Goal: Information Seeking & Learning: Understand process/instructions

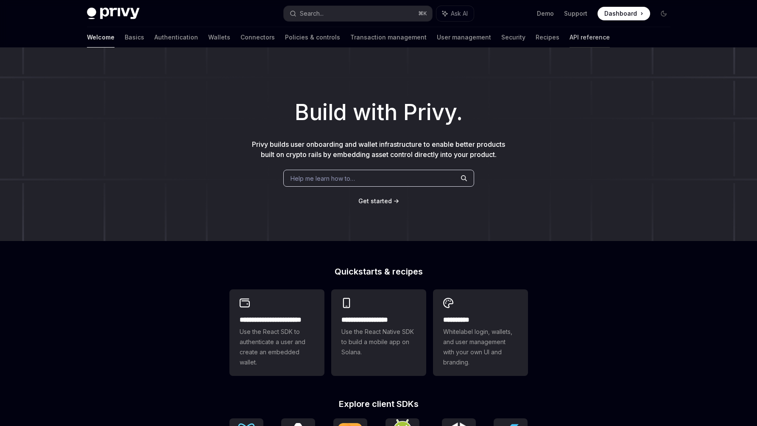
click at [570, 41] on link "API reference" at bounding box center [590, 37] width 40 height 20
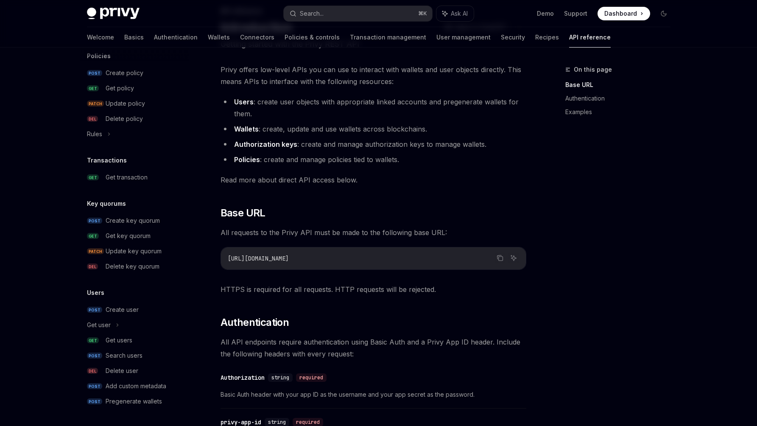
scroll to position [116, 0]
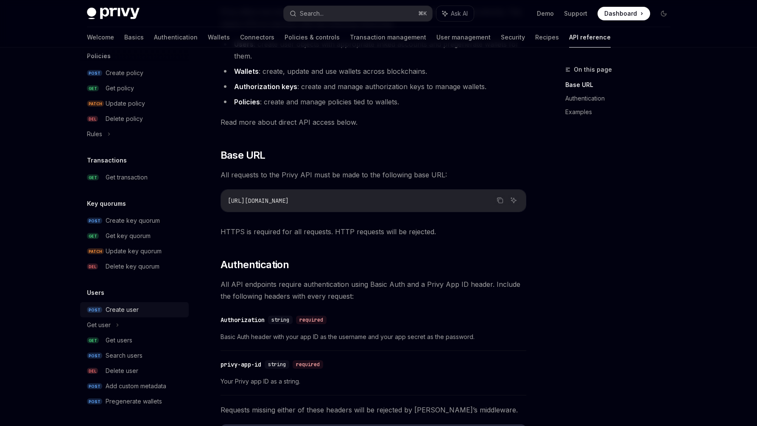
click at [131, 312] on div "Create user" at bounding box center [122, 310] width 33 height 10
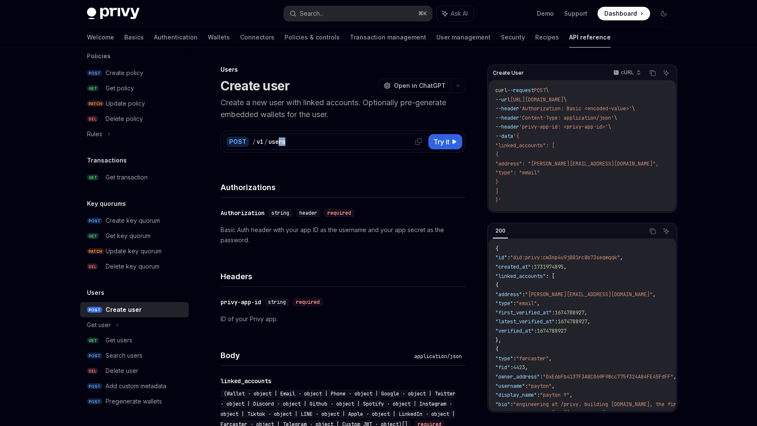
drag, startPoint x: 295, startPoint y: 143, endPoint x: 277, endPoint y: 142, distance: 18.7
click at [277, 143] on div "/ v1 / users" at bounding box center [337, 141] width 170 height 8
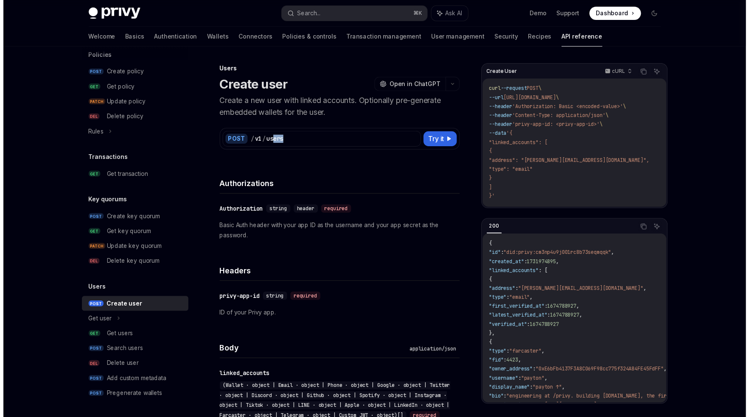
scroll to position [458, 0]
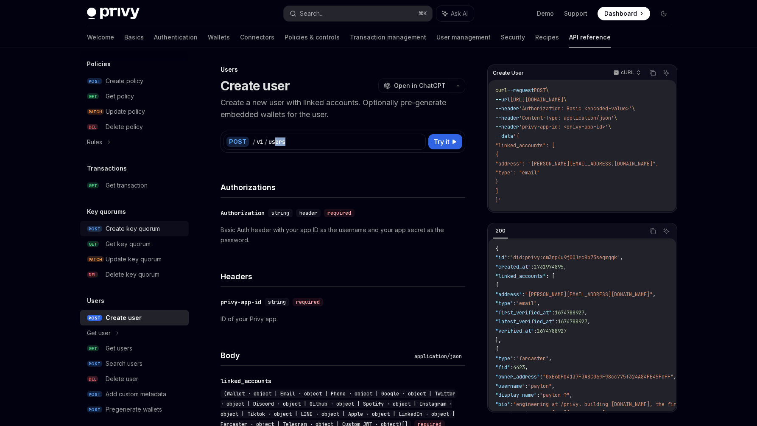
click at [129, 226] on div "Create key quorum" at bounding box center [133, 228] width 54 height 10
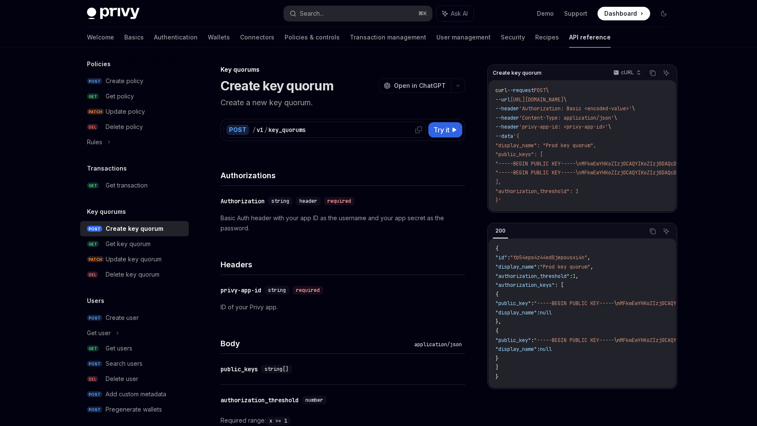
click at [418, 130] on icon at bounding box center [418, 129] width 7 height 7
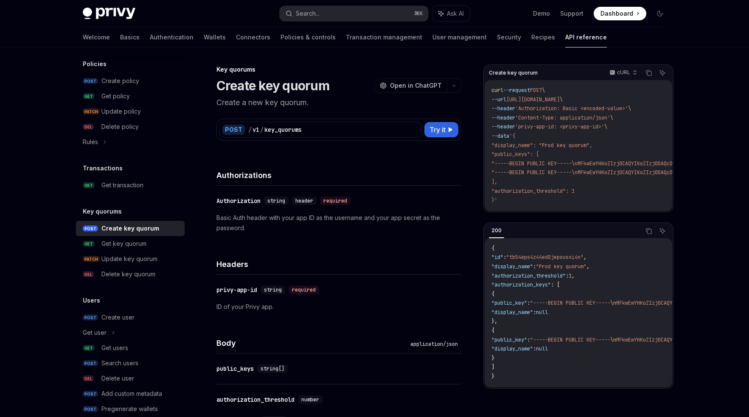
scroll to position [439, 0]
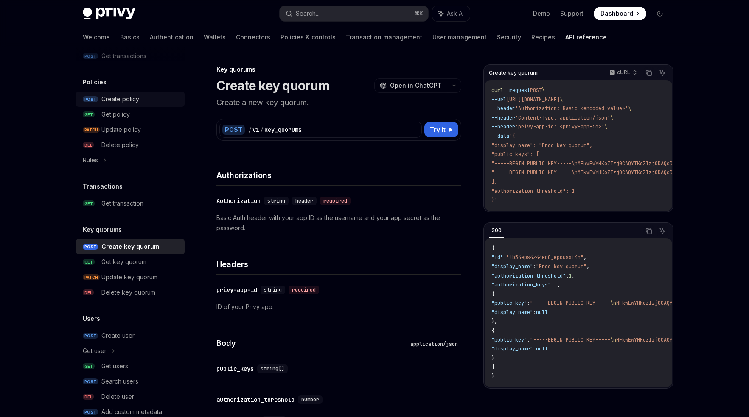
click at [131, 96] on div "Create policy" at bounding box center [120, 99] width 38 height 10
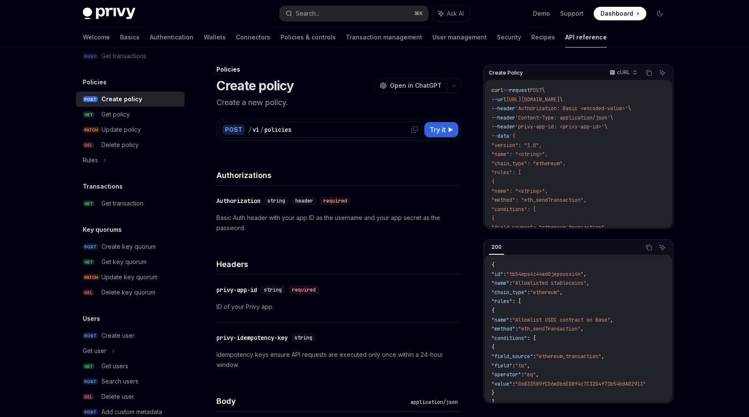
click at [413, 128] on icon at bounding box center [414, 129] width 7 height 7
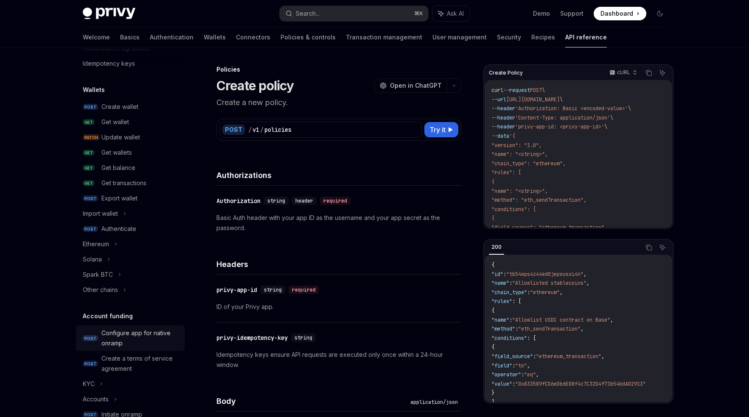
scroll to position [48, 0]
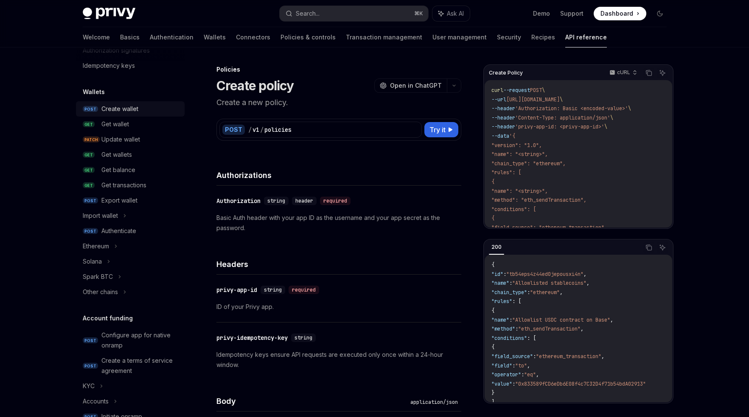
click at [115, 114] on div "Create wallet" at bounding box center [119, 109] width 37 height 10
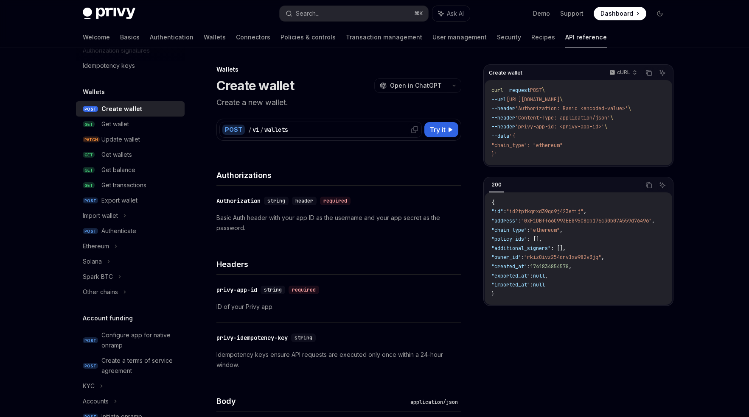
click at [404, 131] on div "/ v1 / wallets" at bounding box center [333, 130] width 170 height 8
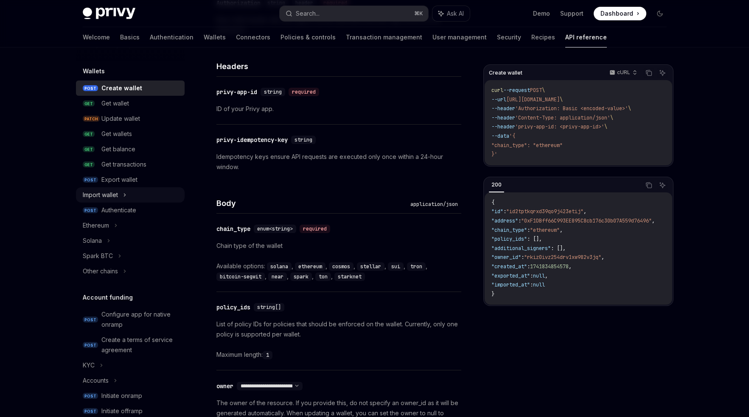
scroll to position [68, 0]
click at [124, 201] on div "Import wallet" at bounding box center [130, 195] width 109 height 15
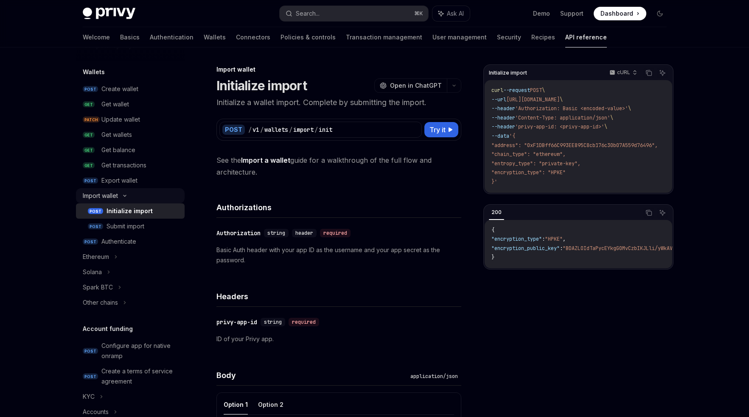
click at [114, 195] on div "Import wallet" at bounding box center [100, 196] width 35 height 10
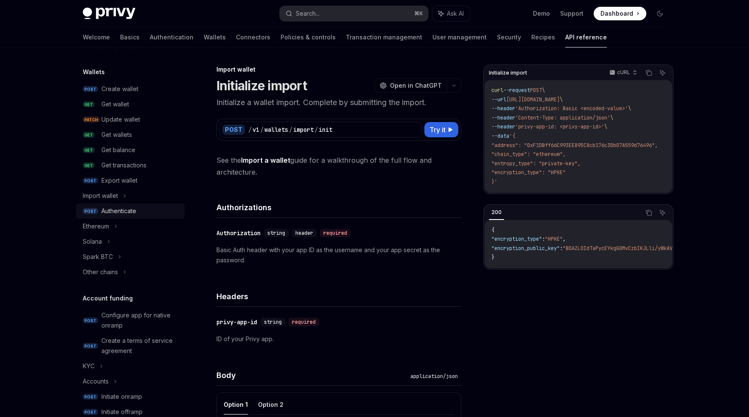
click at [120, 215] on div "Authenticate" at bounding box center [118, 211] width 35 height 10
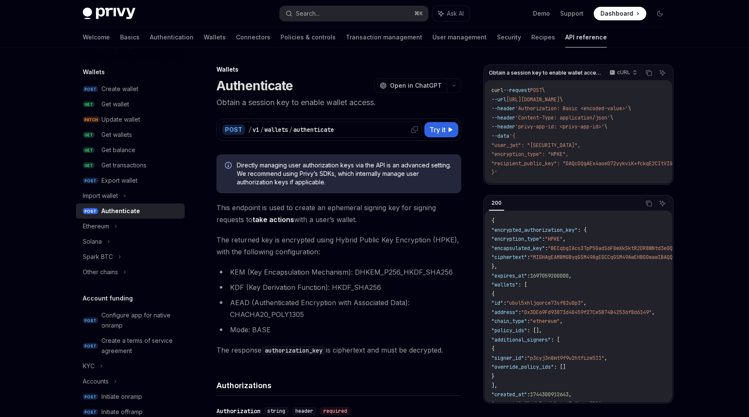
click at [413, 133] on div at bounding box center [415, 130] width 14 height 14
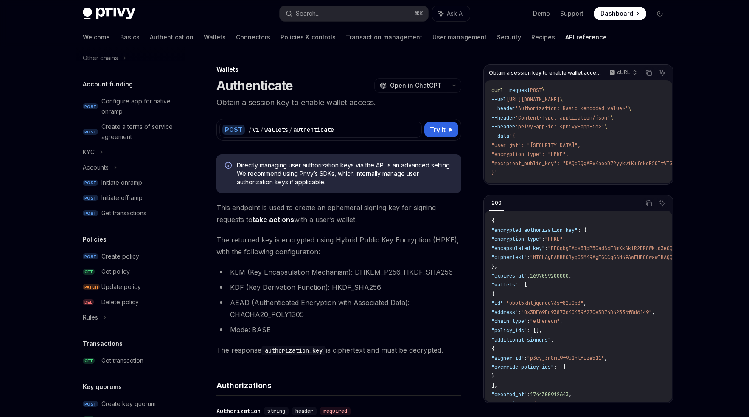
scroll to position [337, 0]
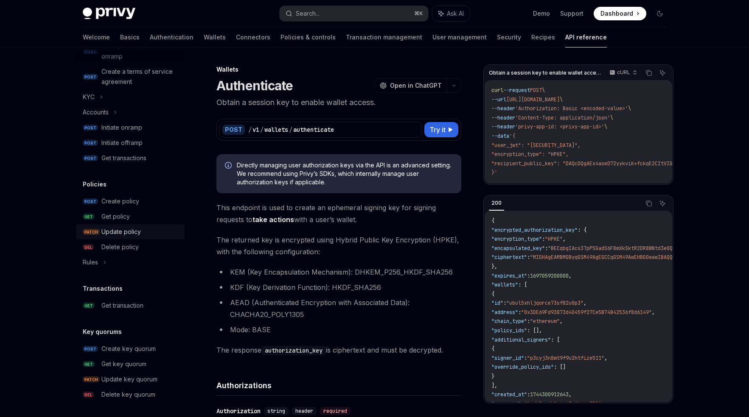
click at [122, 235] on div "Update policy" at bounding box center [120, 232] width 39 height 10
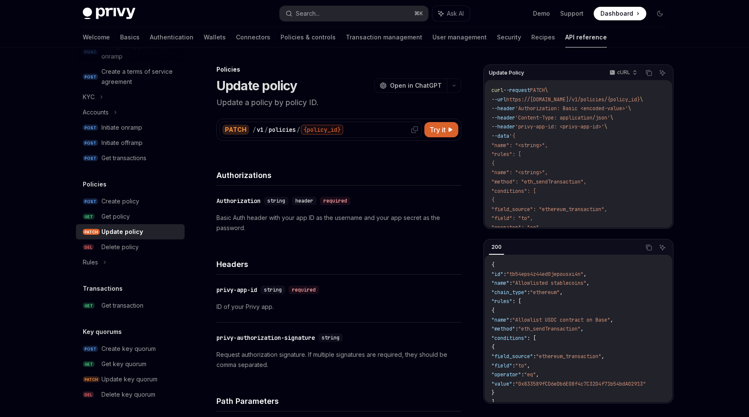
click at [412, 129] on icon at bounding box center [414, 129] width 7 height 7
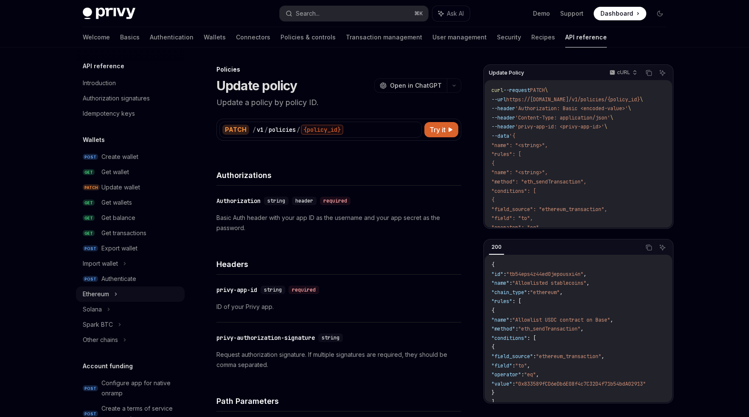
click at [126, 295] on div "Ethereum" at bounding box center [130, 294] width 109 height 15
type textarea "*"
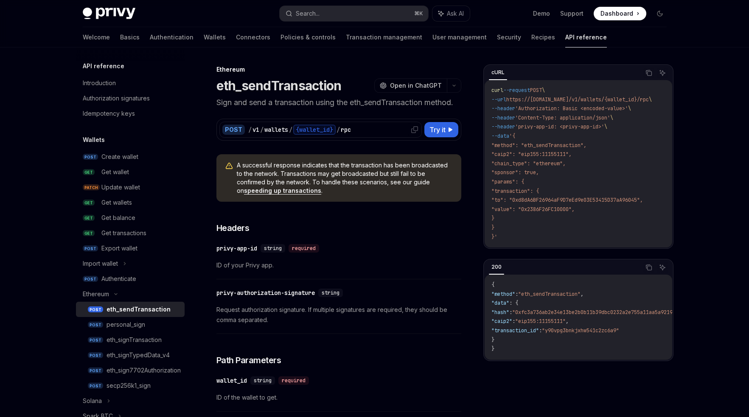
click at [419, 131] on div at bounding box center [415, 130] width 14 height 14
click at [401, 247] on div "​ privy-app-id string required" at bounding box center [334, 248] width 236 height 10
